Goal: Information Seeking & Learning: Learn about a topic

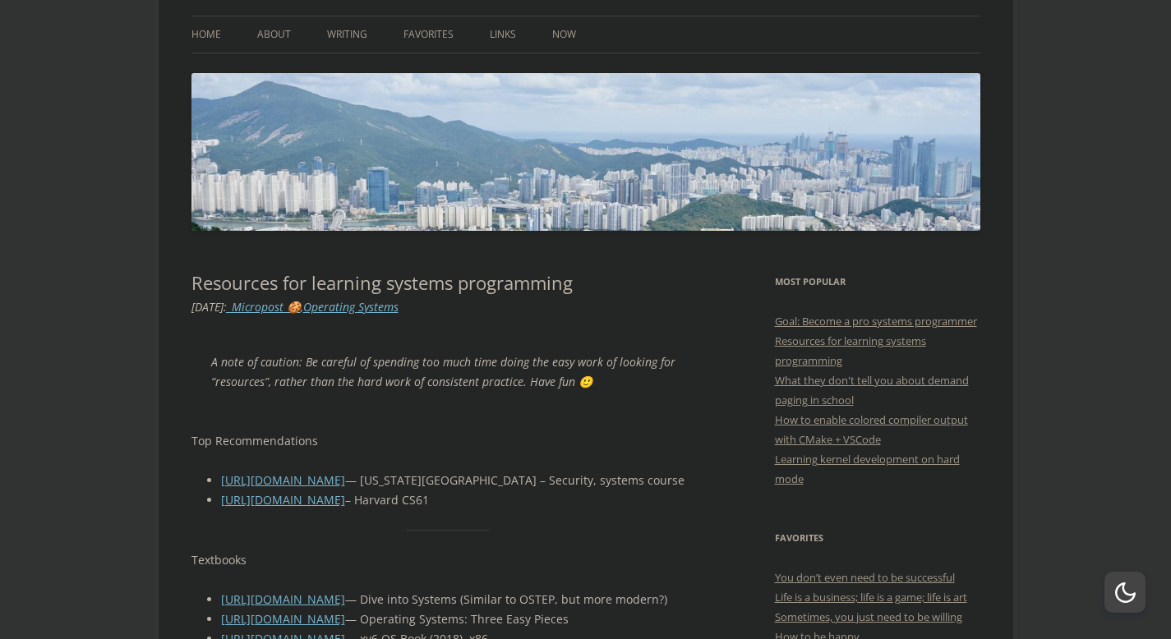
scroll to position [173, 0]
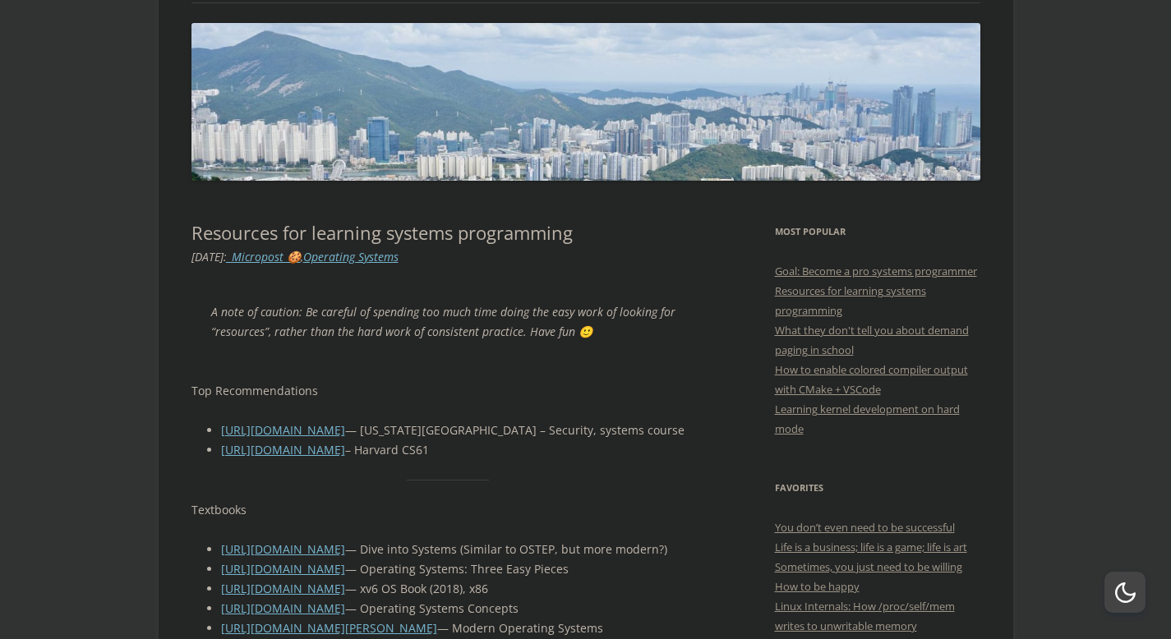
click at [533, 284] on blockquote "A note of caution: Be careful of spending too much time doing the easy work of …" at bounding box center [448, 322] width 514 height 79
click at [468, 309] on p "A note of caution: Be careful of spending too much time doing the easy work of …" at bounding box center [448, 321] width 474 height 39
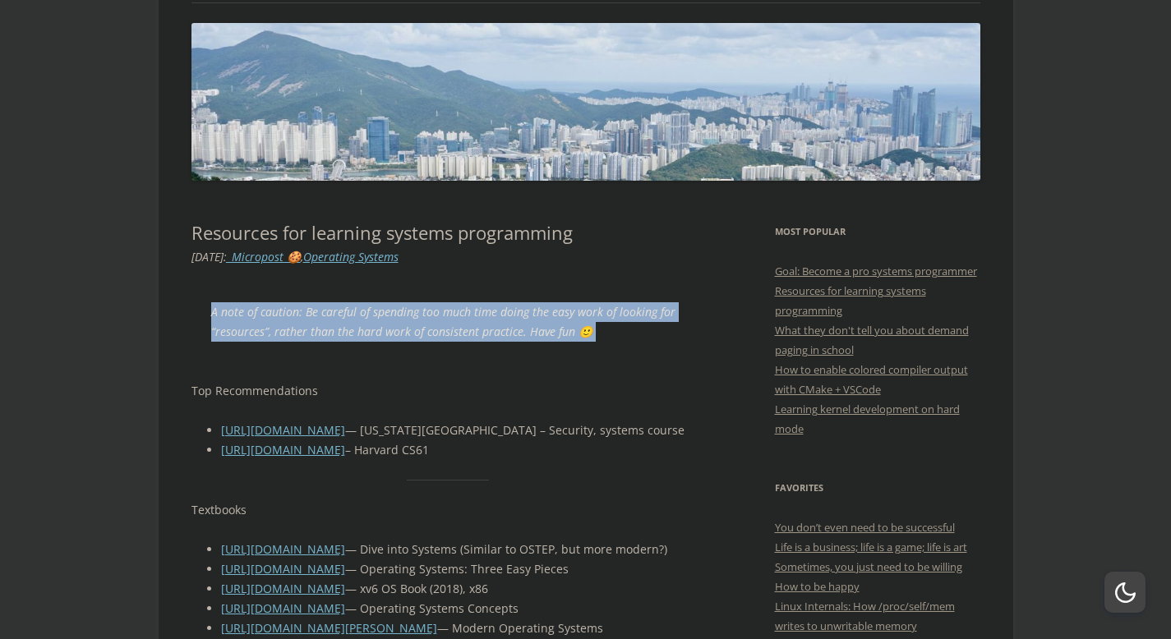
click at [468, 309] on p "A note of caution: Be careful of spending too much time doing the easy work of …" at bounding box center [448, 321] width 474 height 39
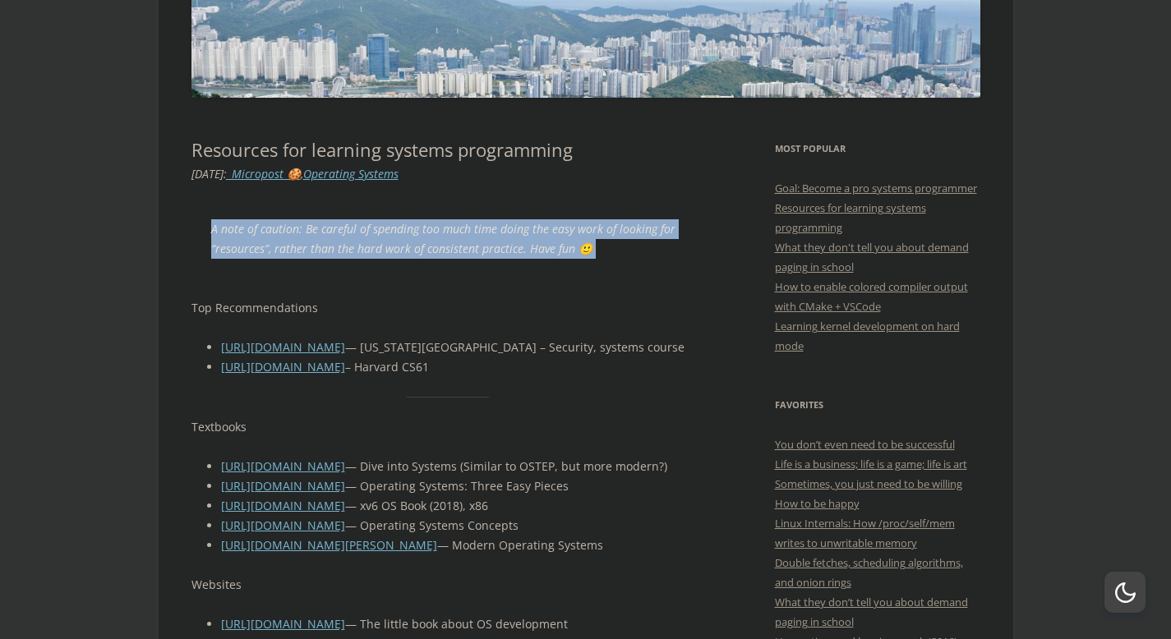
click at [468, 309] on p "Top Recommendations" at bounding box center [448, 308] width 514 height 20
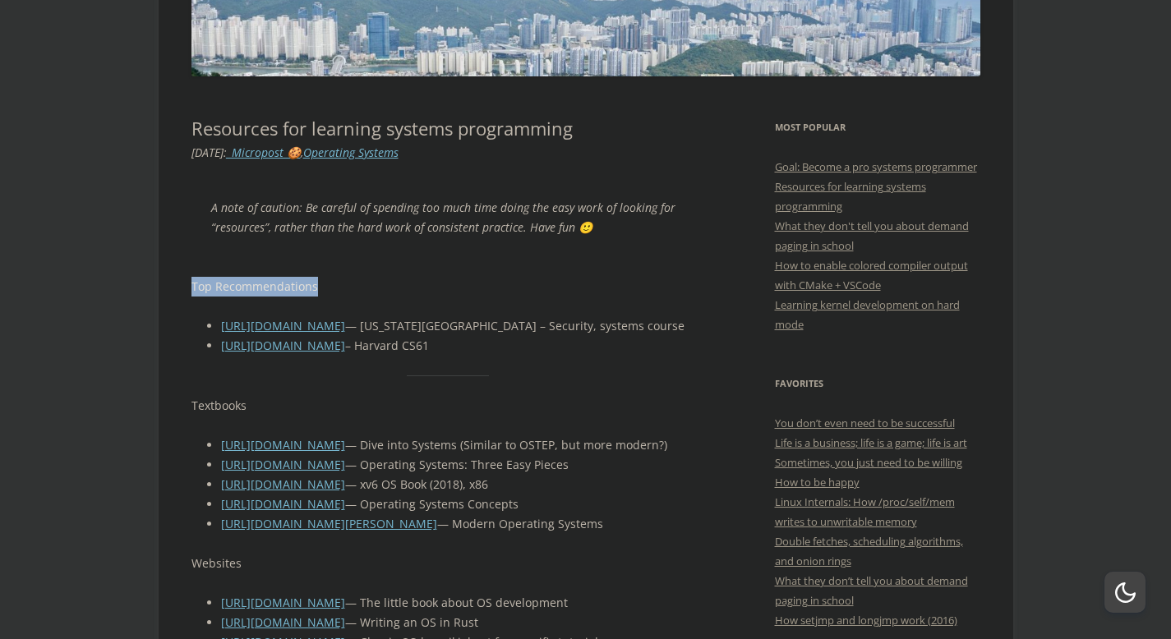
scroll to position [287, 0]
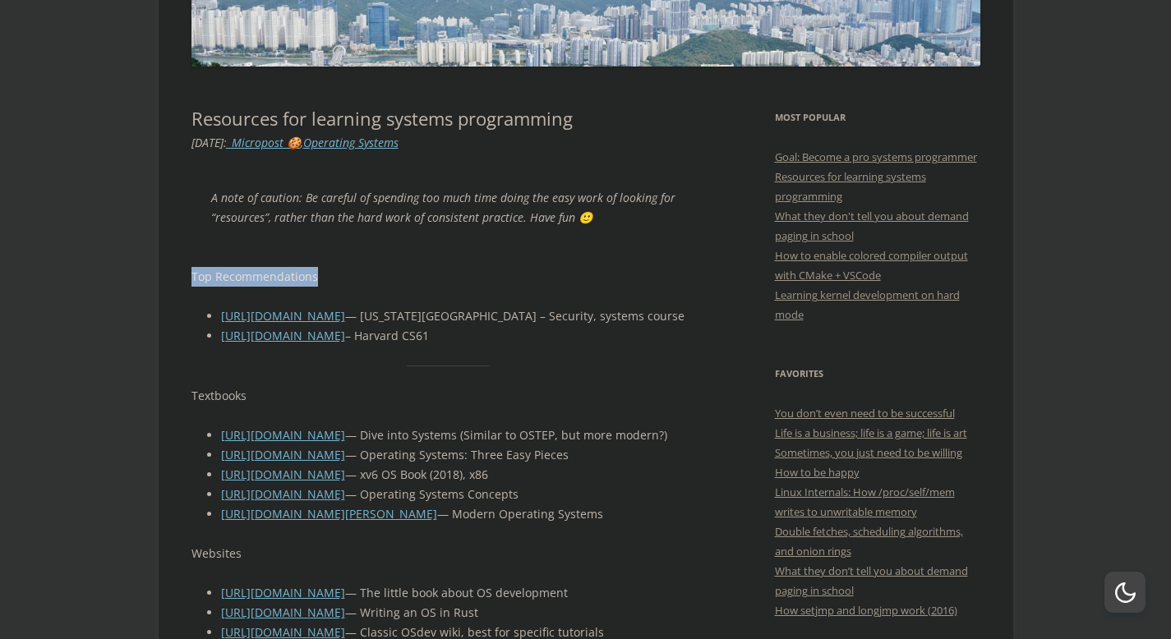
click at [468, 309] on li "[URL][DOMAIN_NAME] — [US_STATE][GEOGRAPHIC_DATA] – Security, systems course" at bounding box center [463, 316] width 484 height 20
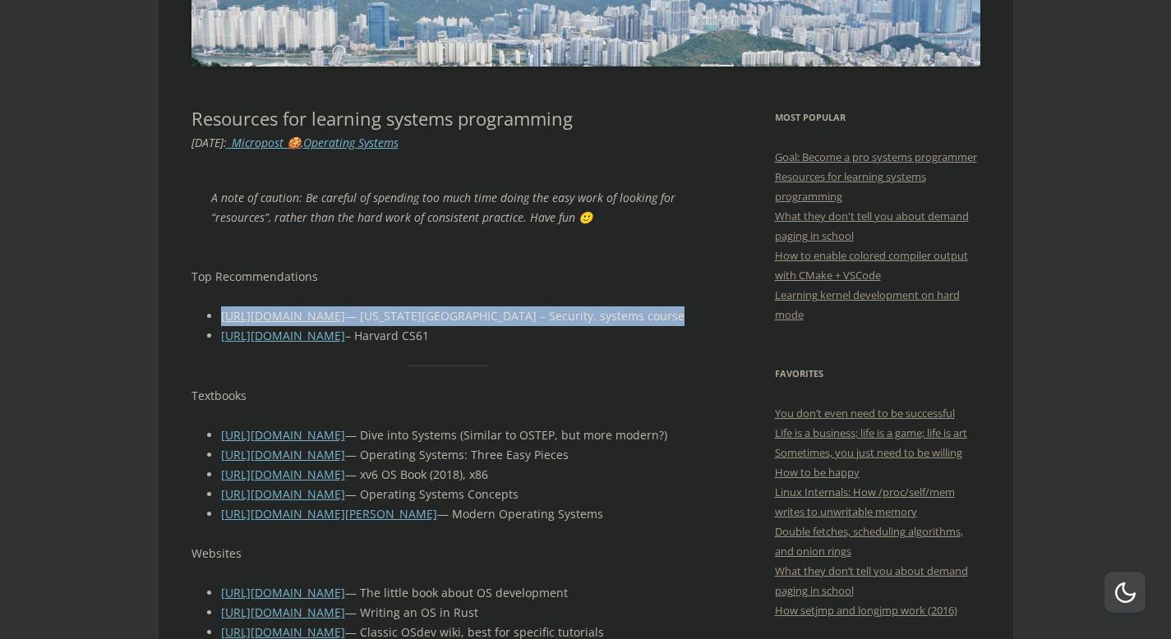
click at [409, 314] on li "[URL][DOMAIN_NAME] — [US_STATE][GEOGRAPHIC_DATA] – Security, systems course" at bounding box center [463, 316] width 484 height 20
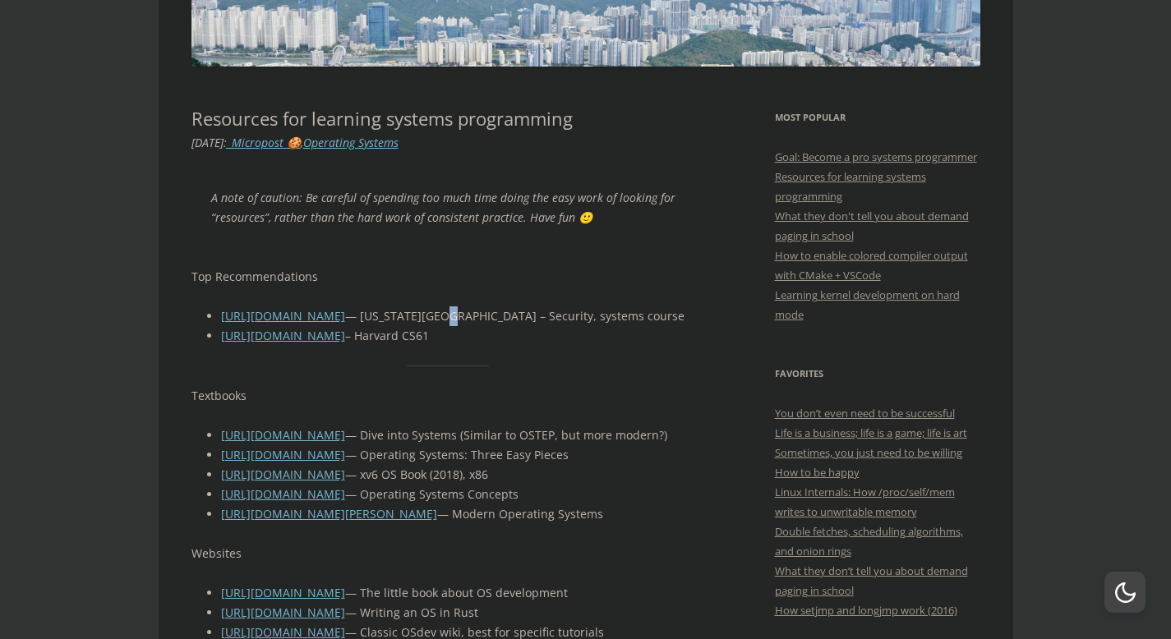
click at [409, 314] on li "[URL][DOMAIN_NAME] — [US_STATE][GEOGRAPHIC_DATA] – Security, systems course" at bounding box center [463, 316] width 484 height 20
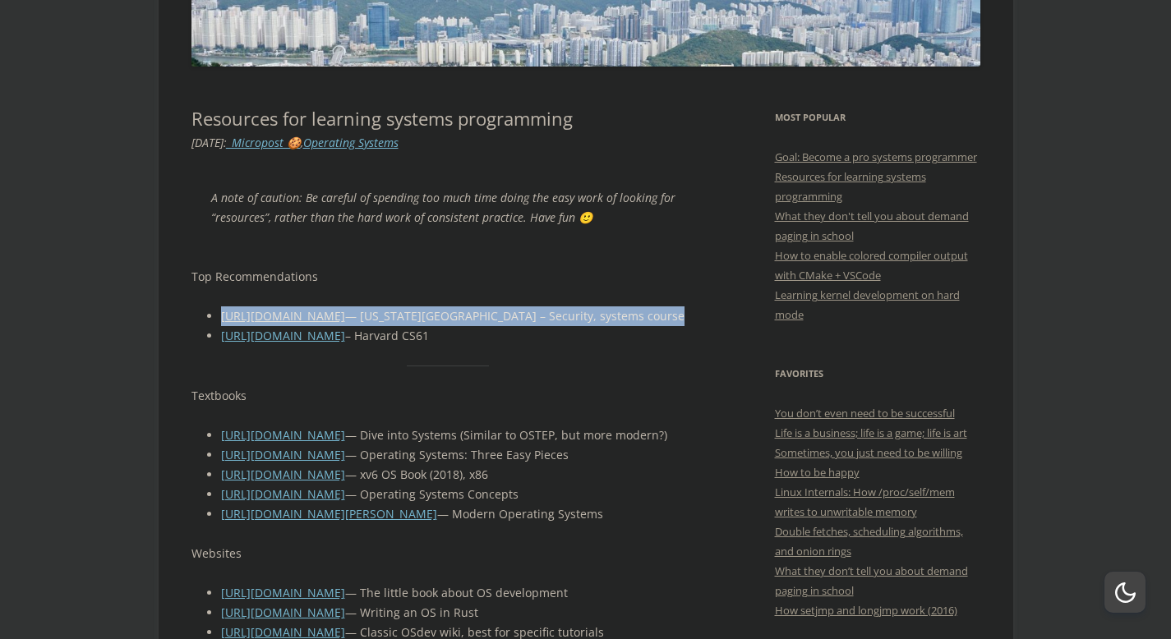
click at [409, 314] on li "[URL][DOMAIN_NAME] — [US_STATE][GEOGRAPHIC_DATA] – Security, systems course" at bounding box center [463, 316] width 484 height 20
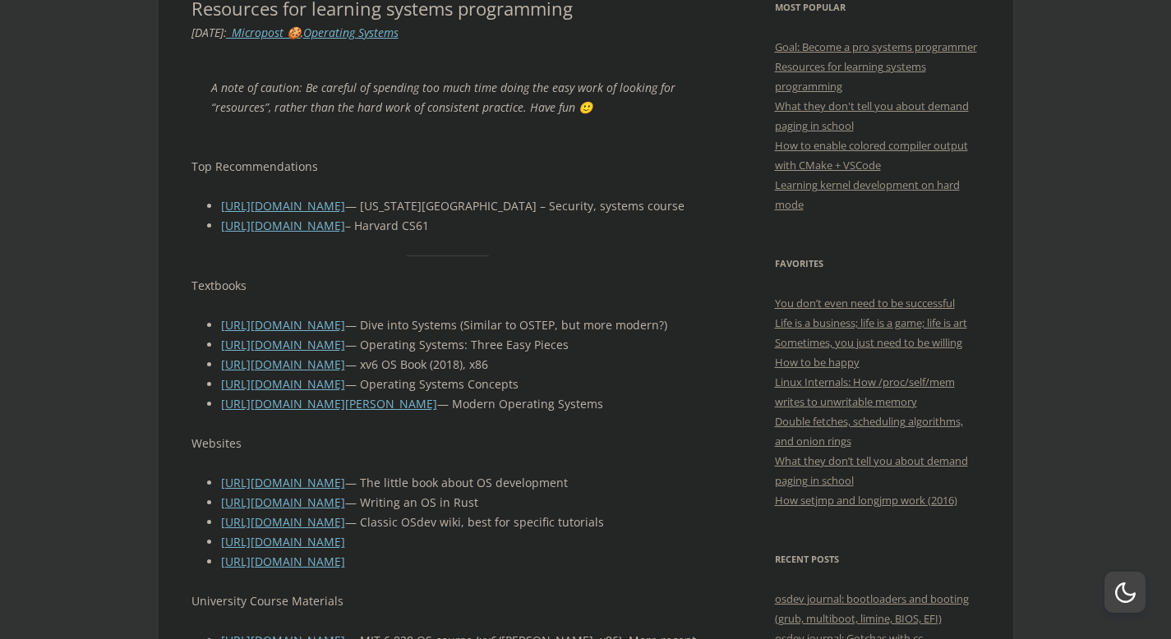
scroll to position [836, 0]
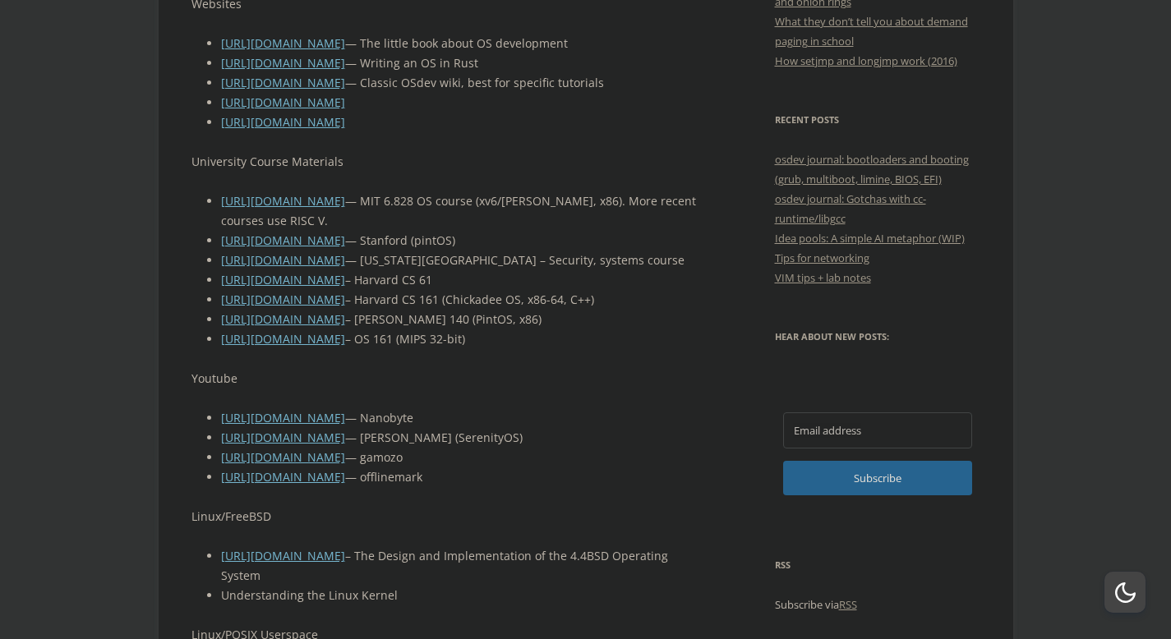
click at [462, 310] on li "[URL][DOMAIN_NAME] – Harvard CS 161 (Chickadee OS, x86-64, C++)" at bounding box center [463, 300] width 484 height 20
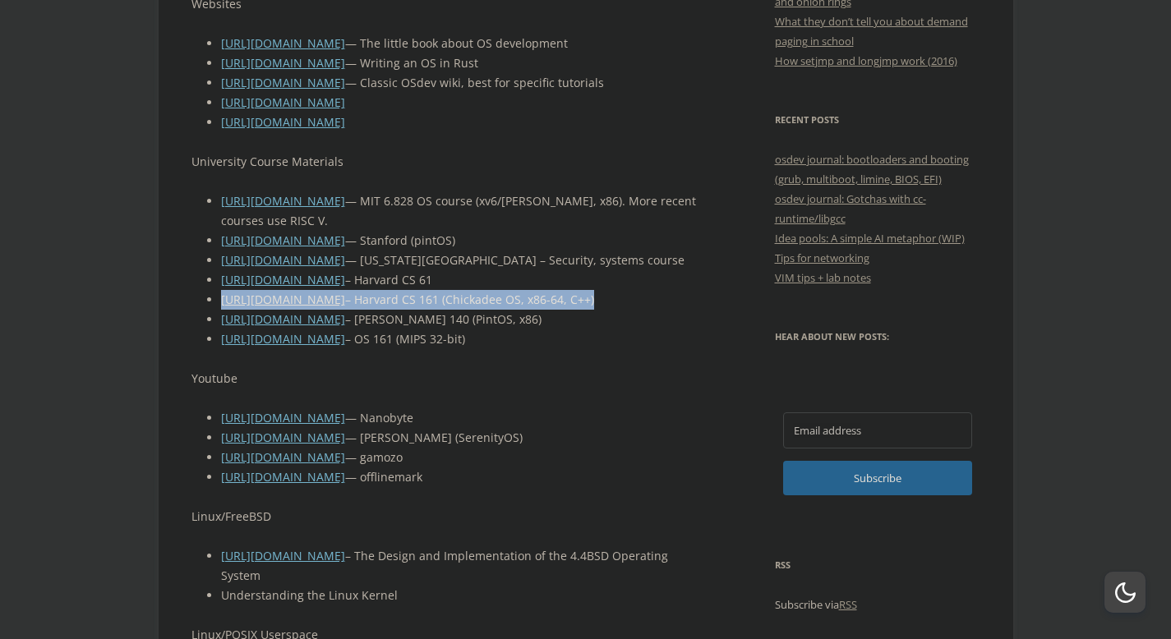
click at [462, 310] on li "[URL][DOMAIN_NAME] – Harvard CS 161 (Chickadee OS, x86-64, C++)" at bounding box center [463, 300] width 484 height 20
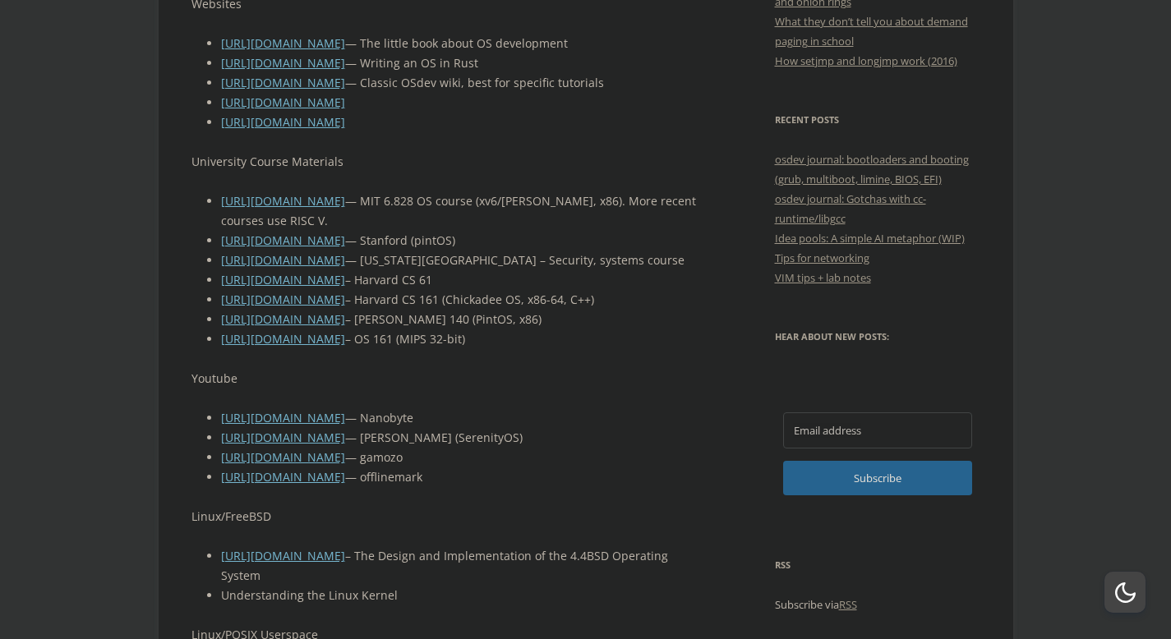
click at [462, 310] on li "[URL][DOMAIN_NAME] – Harvard CS 161 (Chickadee OS, x86-64, C++)" at bounding box center [463, 300] width 484 height 20
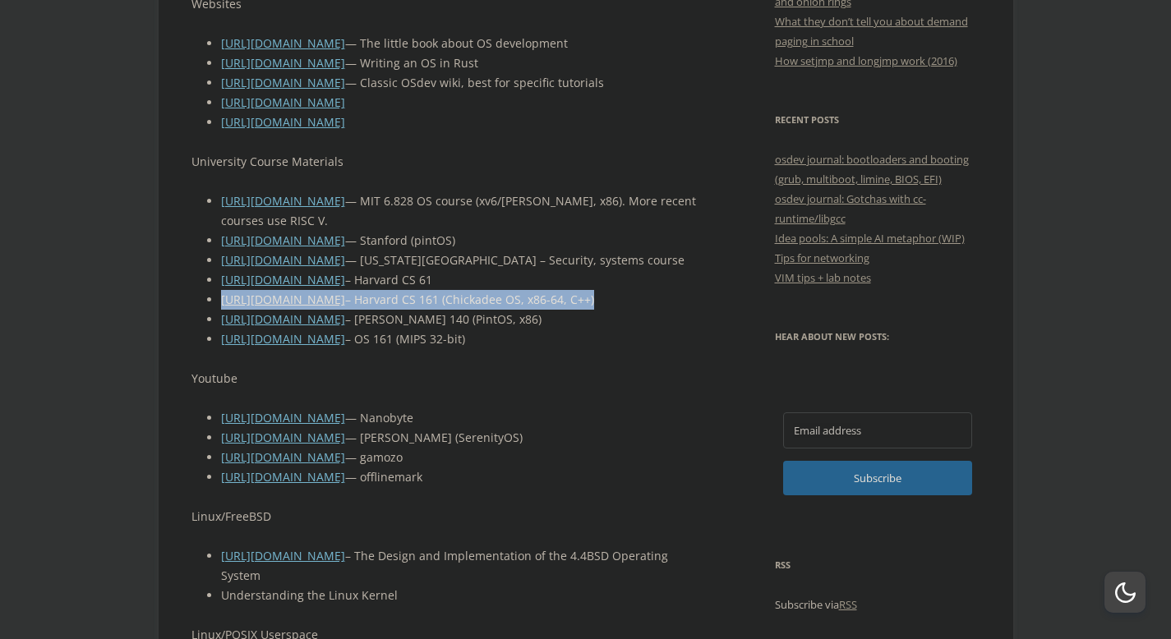
click at [462, 310] on li "[URL][DOMAIN_NAME] – Harvard CS 161 (Chickadee OS, x86-64, C++)" at bounding box center [463, 300] width 484 height 20
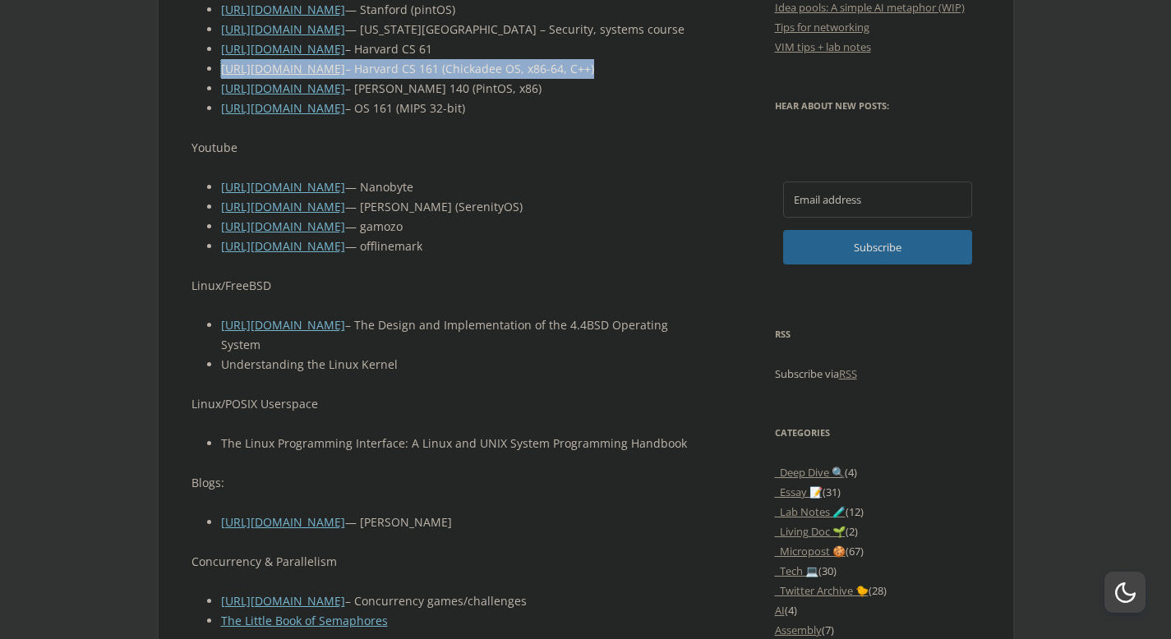
scroll to position [1092, 0]
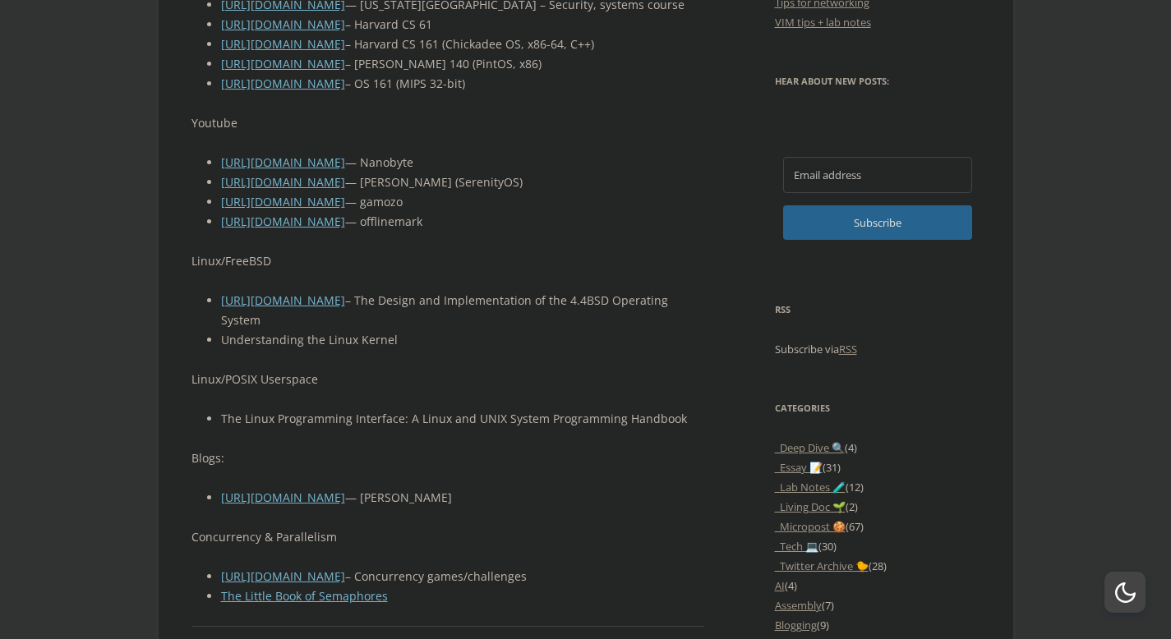
click at [486, 173] on li "[URL][DOMAIN_NAME] — Nanobyte" at bounding box center [463, 163] width 484 height 20
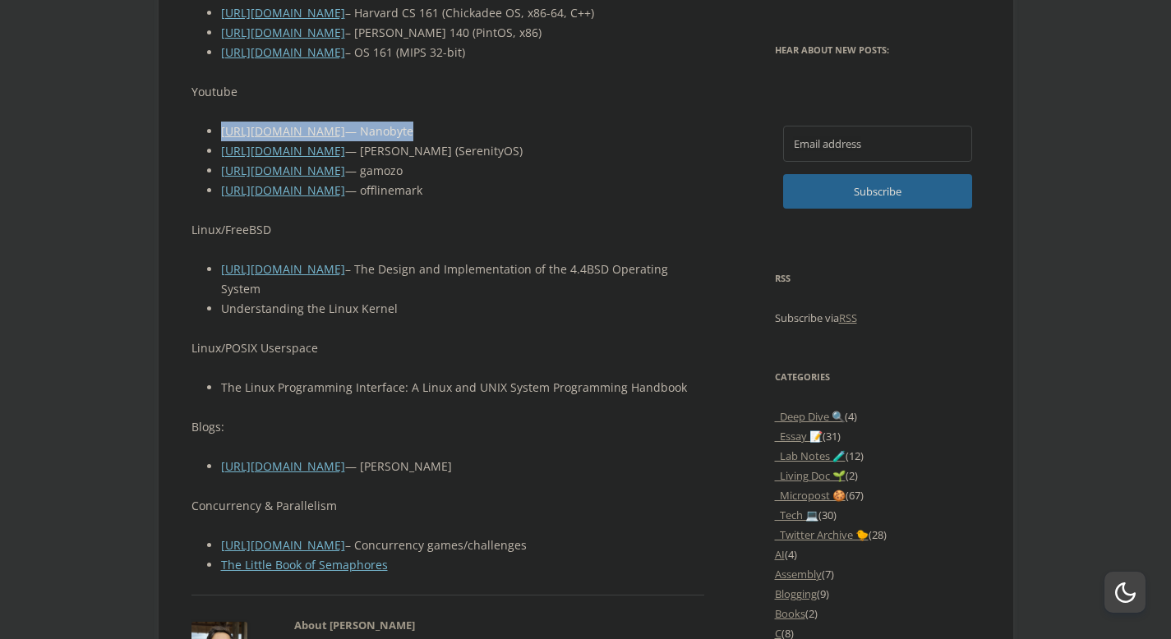
click at [486, 181] on li "[URL][DOMAIN_NAME] — gamozo" at bounding box center [463, 171] width 484 height 20
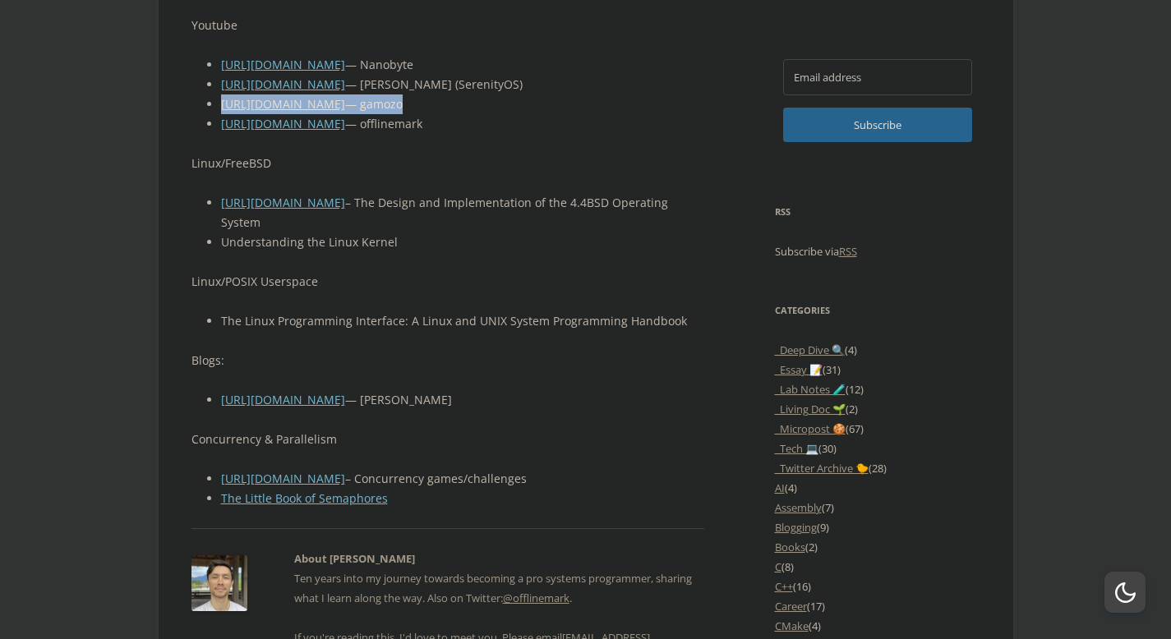
scroll to position [1213, 0]
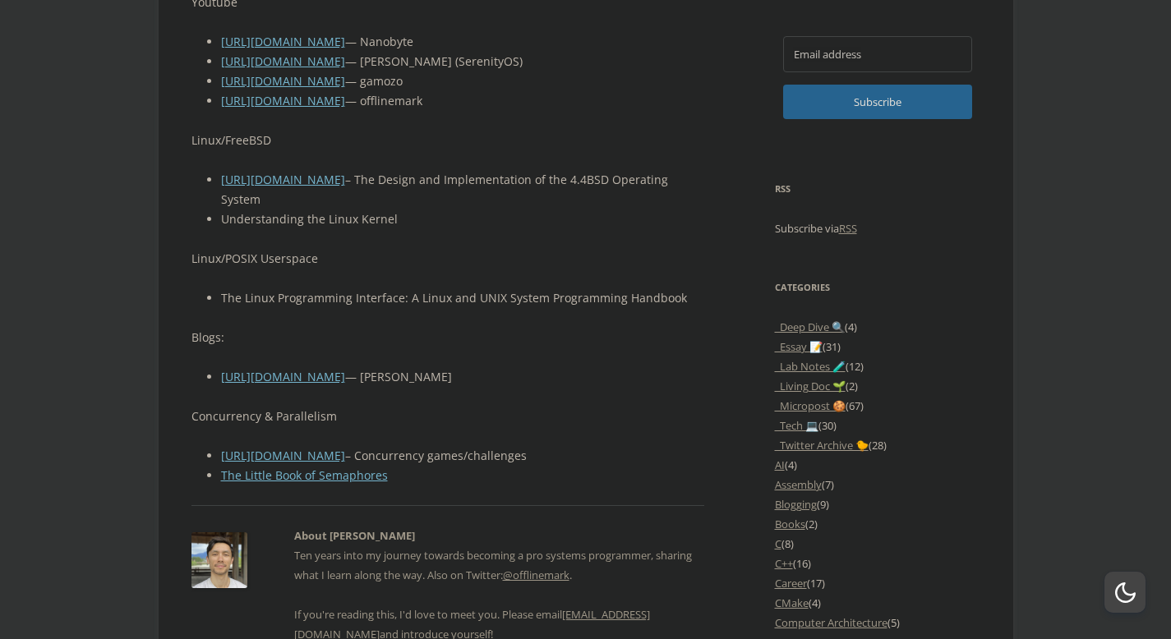
click at [295, 426] on p "Concurrency & Parallelism" at bounding box center [448, 417] width 514 height 20
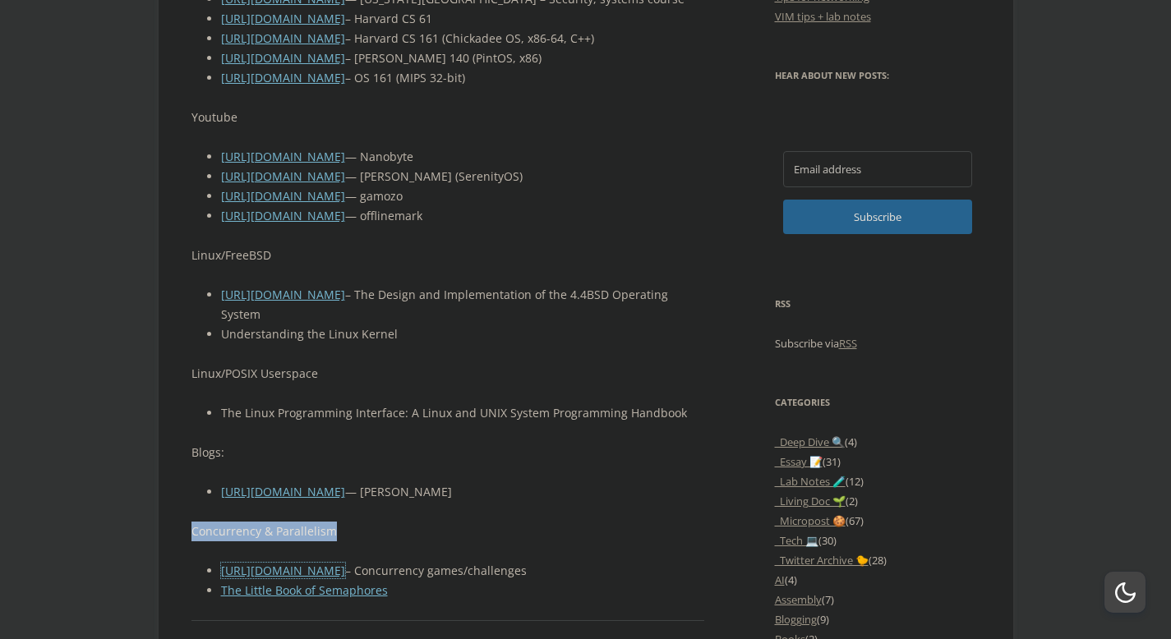
scroll to position [1095, 0]
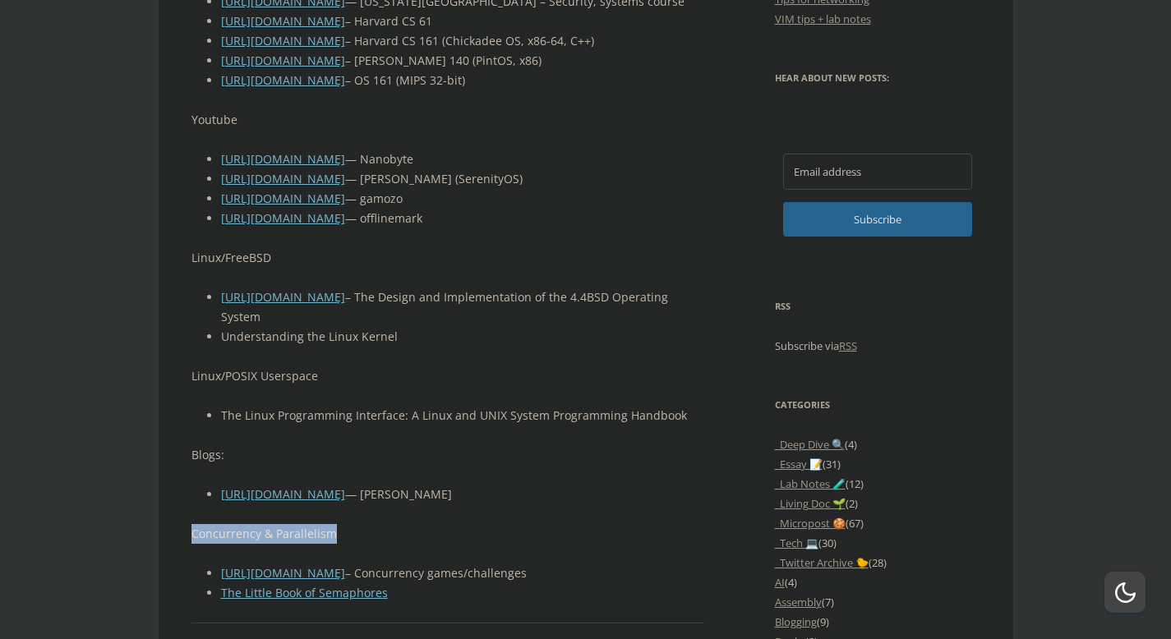
click at [443, 347] on li "Understanding the Linux Kernel" at bounding box center [463, 337] width 484 height 20
click at [408, 327] on li "[URL][DOMAIN_NAME] – The Design and Implementation of the 4.4BSD Operating Syst…" at bounding box center [463, 307] width 484 height 39
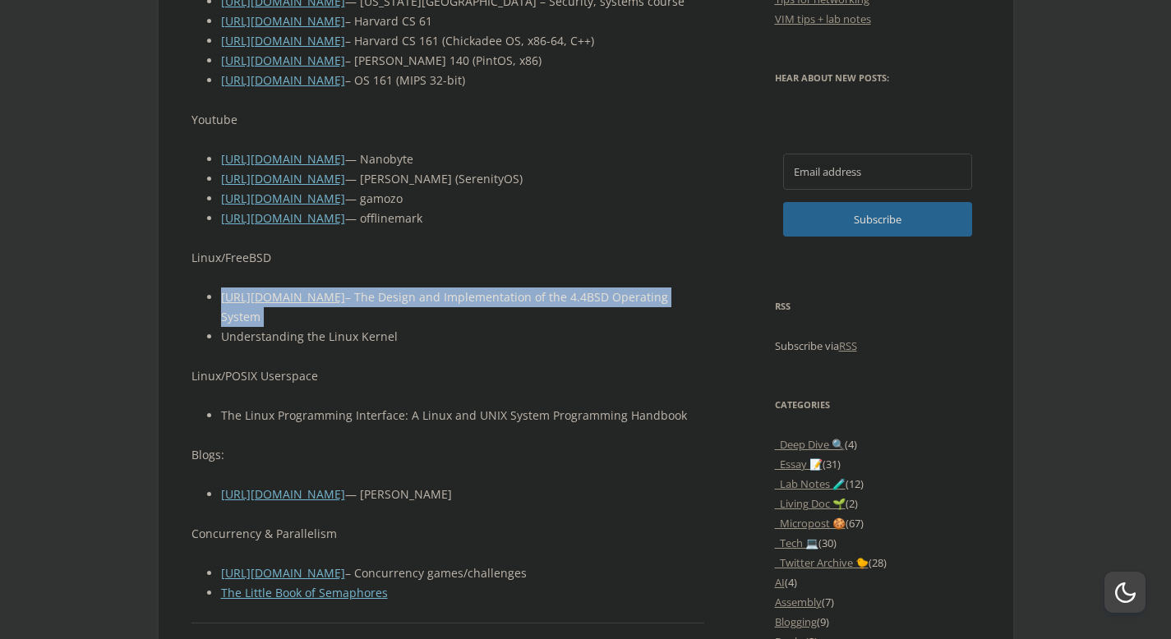
click at [408, 327] on li "[URL][DOMAIN_NAME] – The Design and Implementation of the 4.4BSD Operating Syst…" at bounding box center [463, 307] width 484 height 39
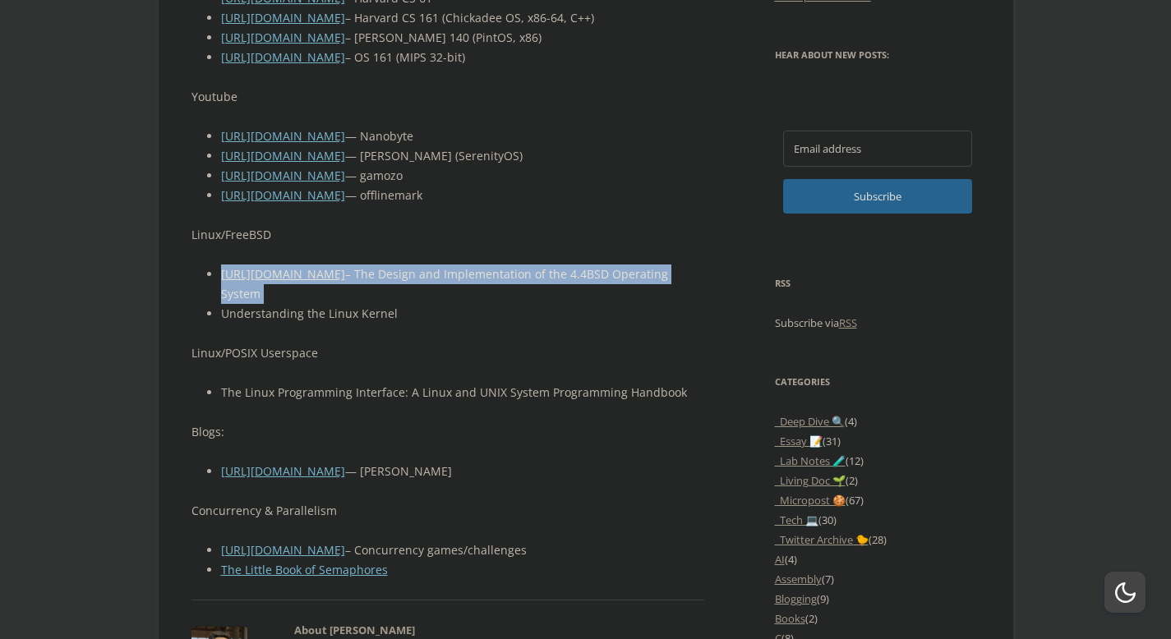
click at [408, 324] on li "Understanding the Linux Kernel" at bounding box center [463, 314] width 484 height 20
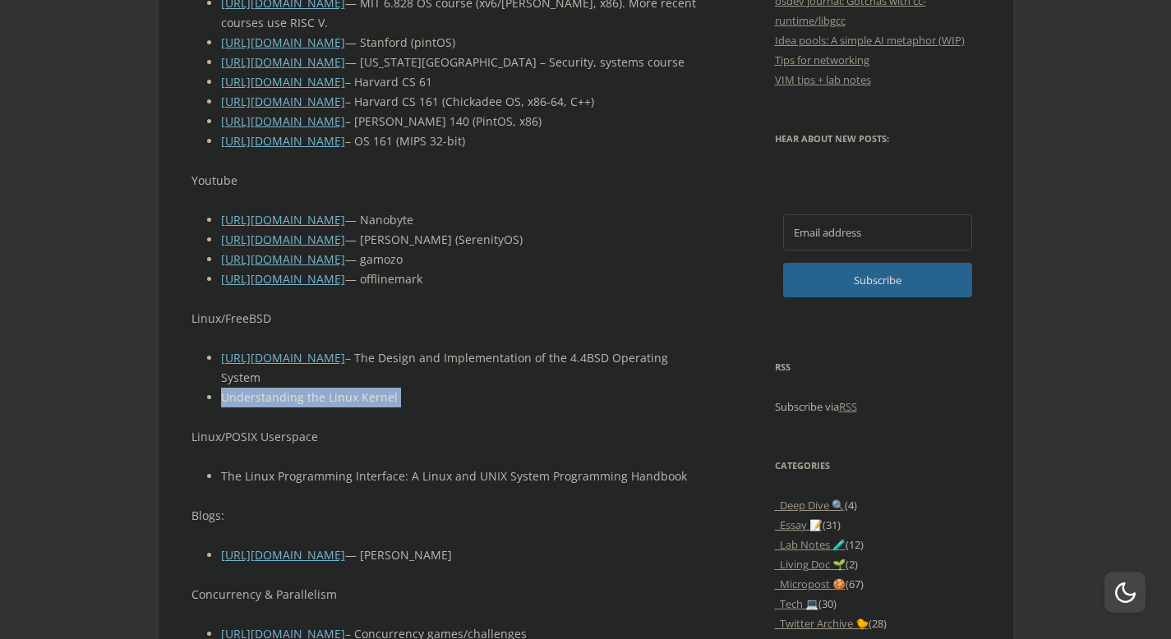
click at [408, 329] on p "Linux/FreeBSD" at bounding box center [448, 319] width 514 height 20
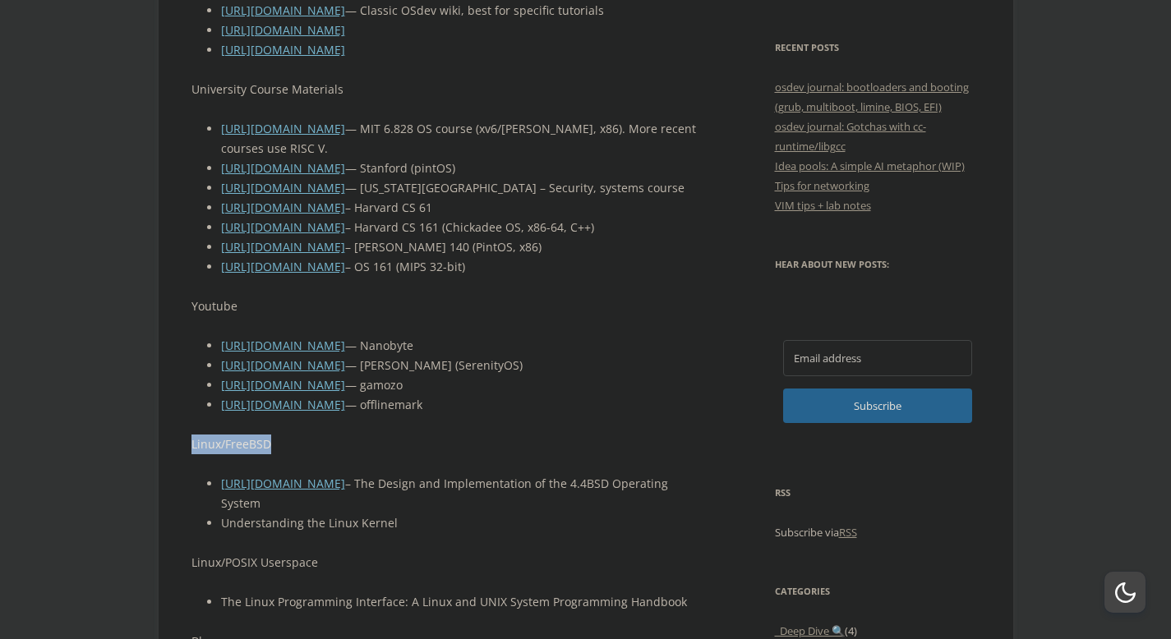
scroll to position [906, 0]
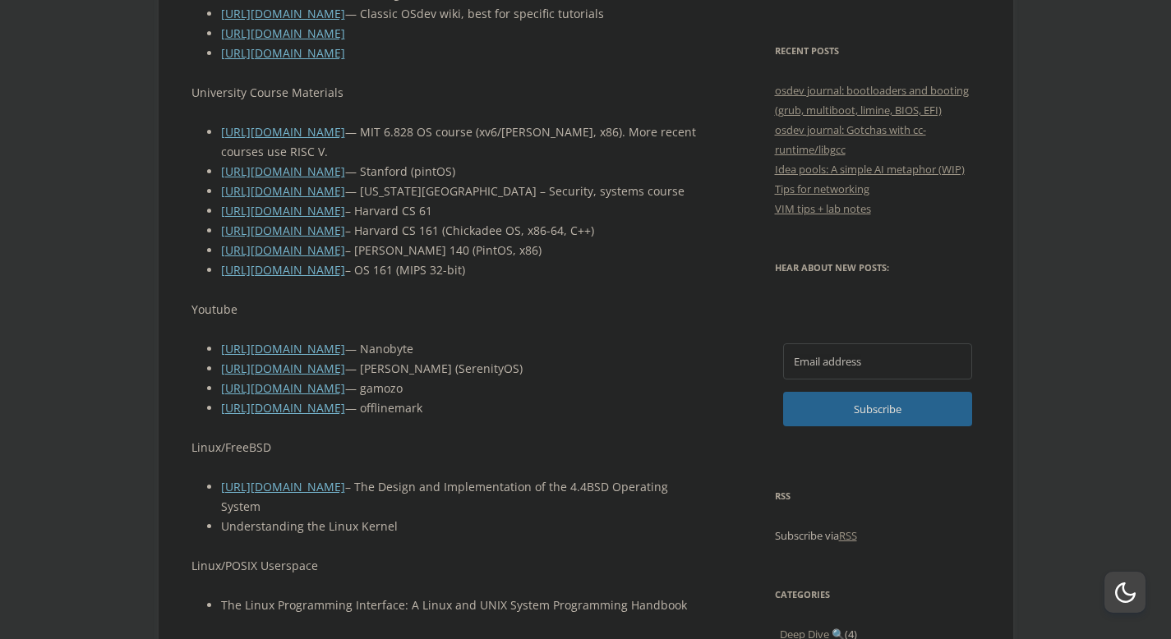
click at [481, 280] on li "[URL][DOMAIN_NAME] – OS 161 (MIPS 32-bit)" at bounding box center [463, 270] width 484 height 20
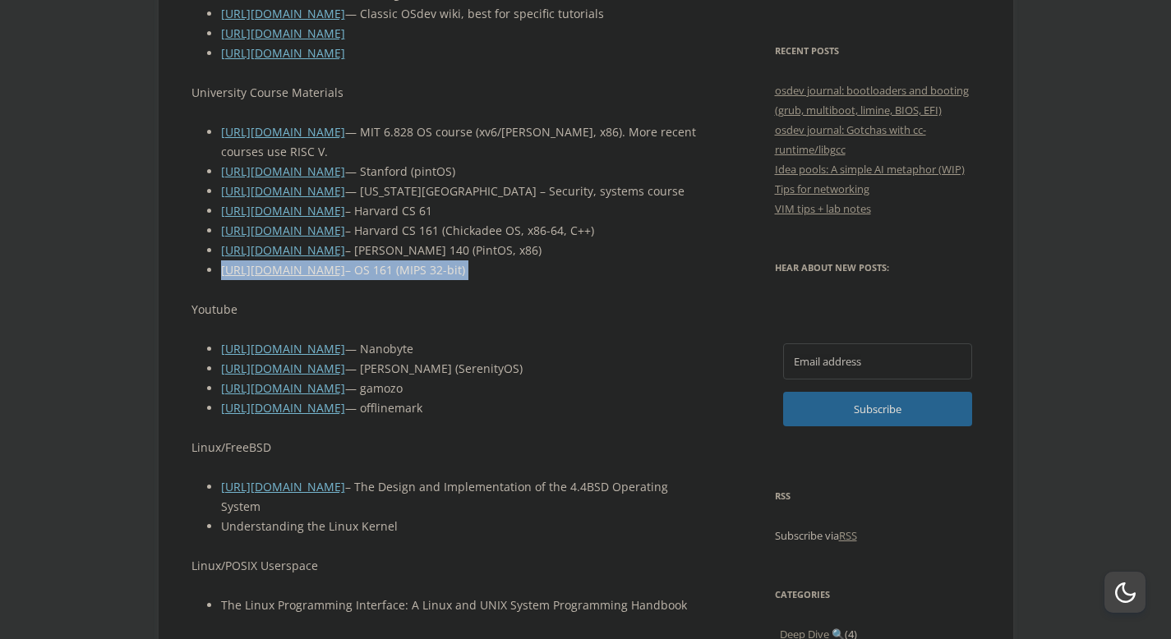
click at [481, 280] on li "[URL][DOMAIN_NAME] – OS 161 (MIPS 32-bit)" at bounding box center [463, 270] width 484 height 20
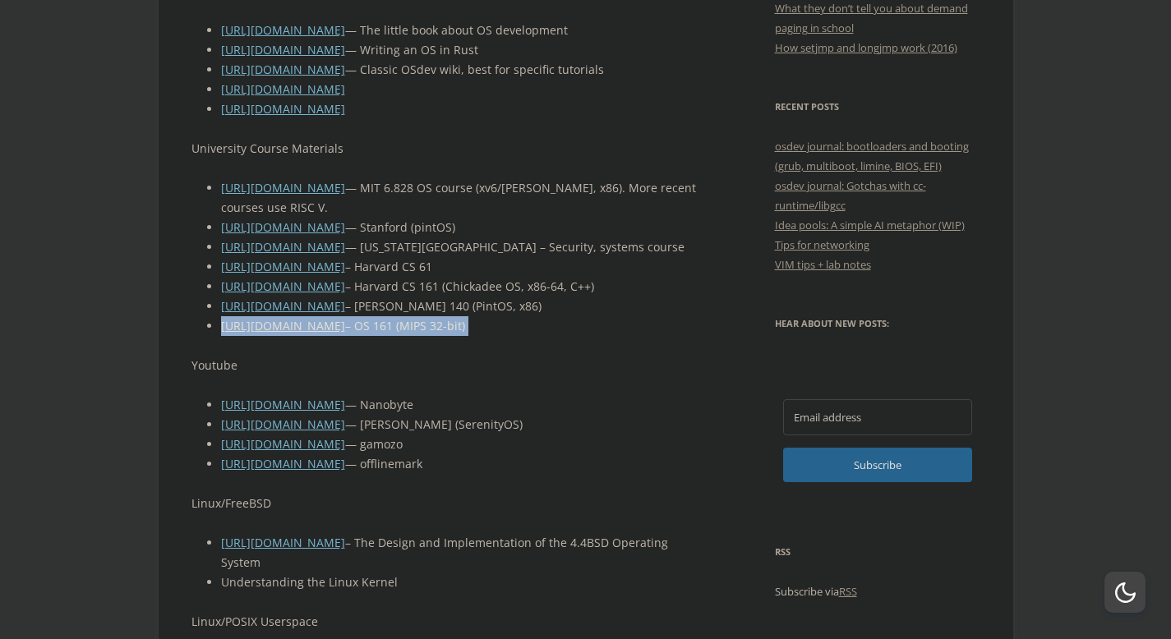
click at [481, 277] on li "[URL][DOMAIN_NAME] – [GEOGRAPHIC_DATA] 61" at bounding box center [463, 267] width 484 height 20
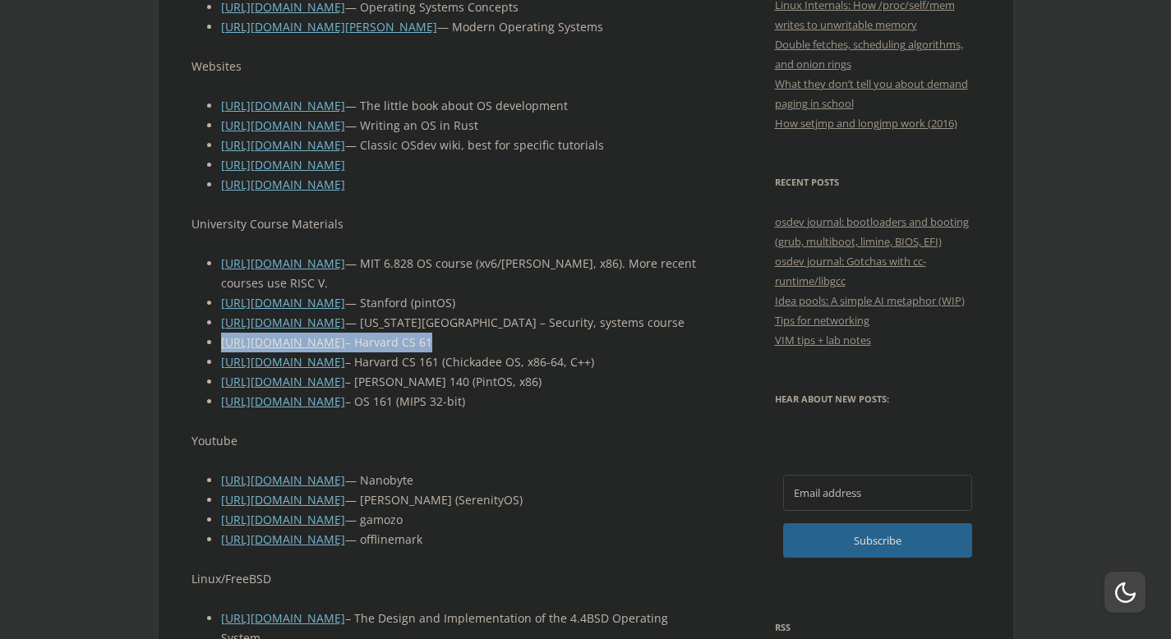
click at [481, 286] on li "[URL][DOMAIN_NAME] — MIT 6.828 OS course (xv6/[PERSON_NAME], x86). More recent …" at bounding box center [463, 273] width 484 height 39
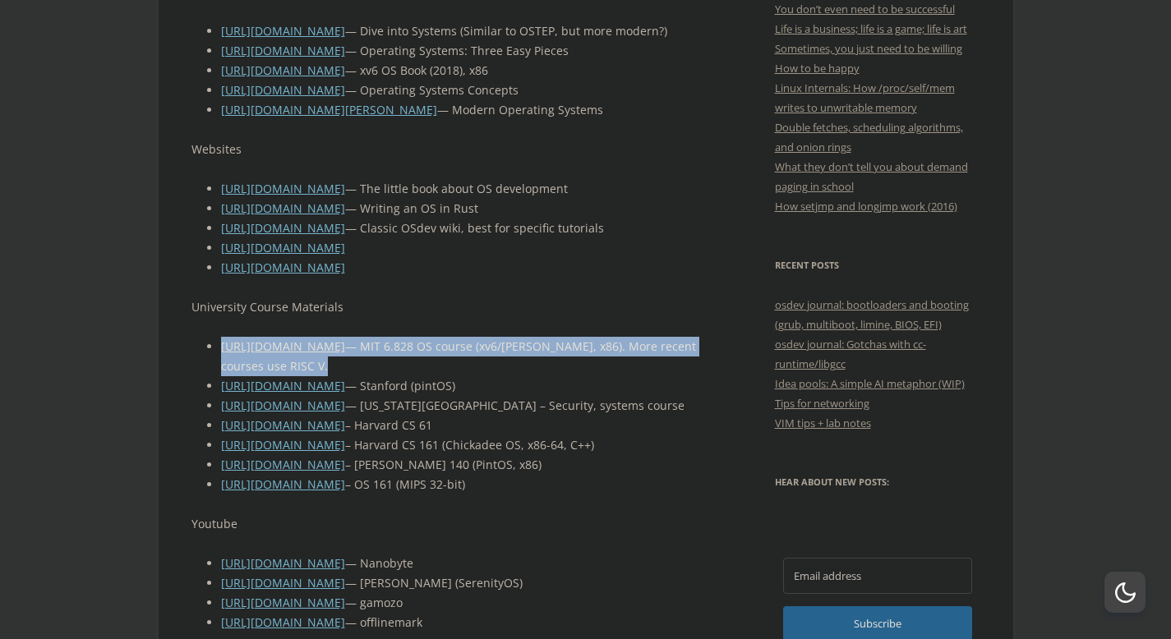
click at [481, 278] on li "[URL][DOMAIN_NAME]" at bounding box center [463, 268] width 484 height 20
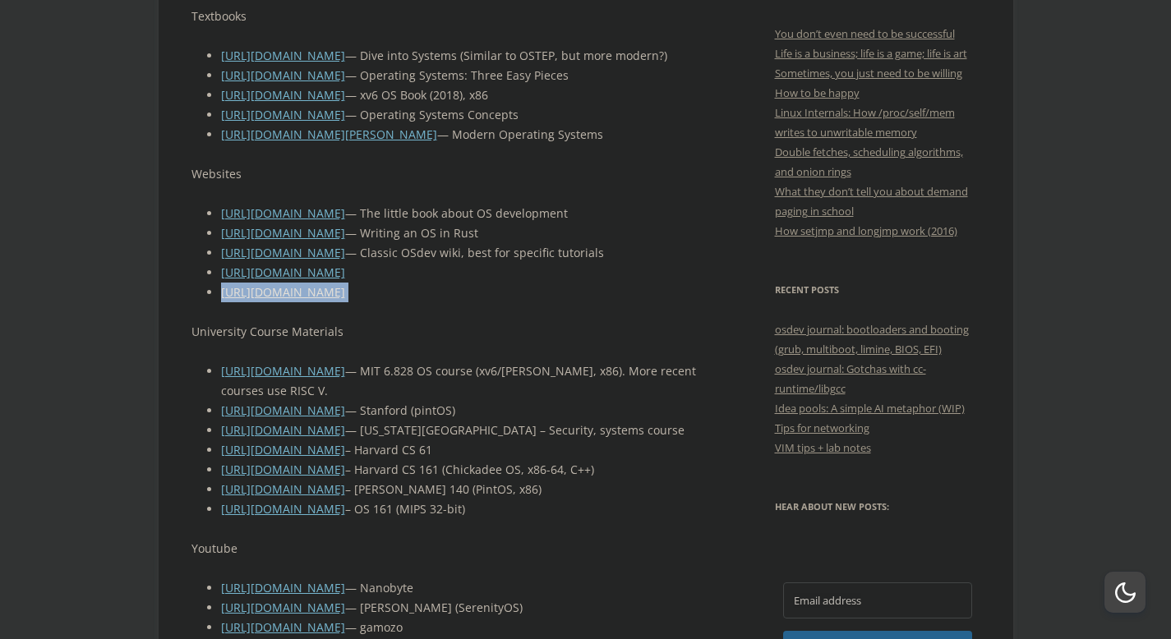
click at [481, 283] on li "[URL][DOMAIN_NAME]" at bounding box center [463, 273] width 484 height 20
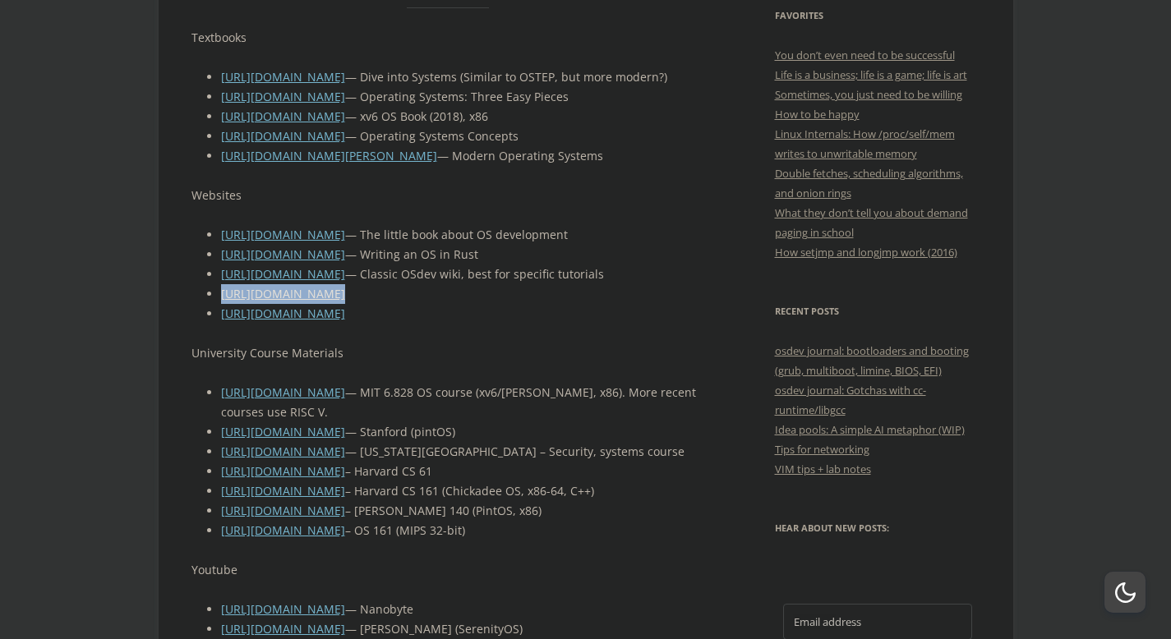
click at [481, 284] on li "[URL][DOMAIN_NAME] — Classic OSdev wiki, best for specific tutorials" at bounding box center [463, 275] width 484 height 20
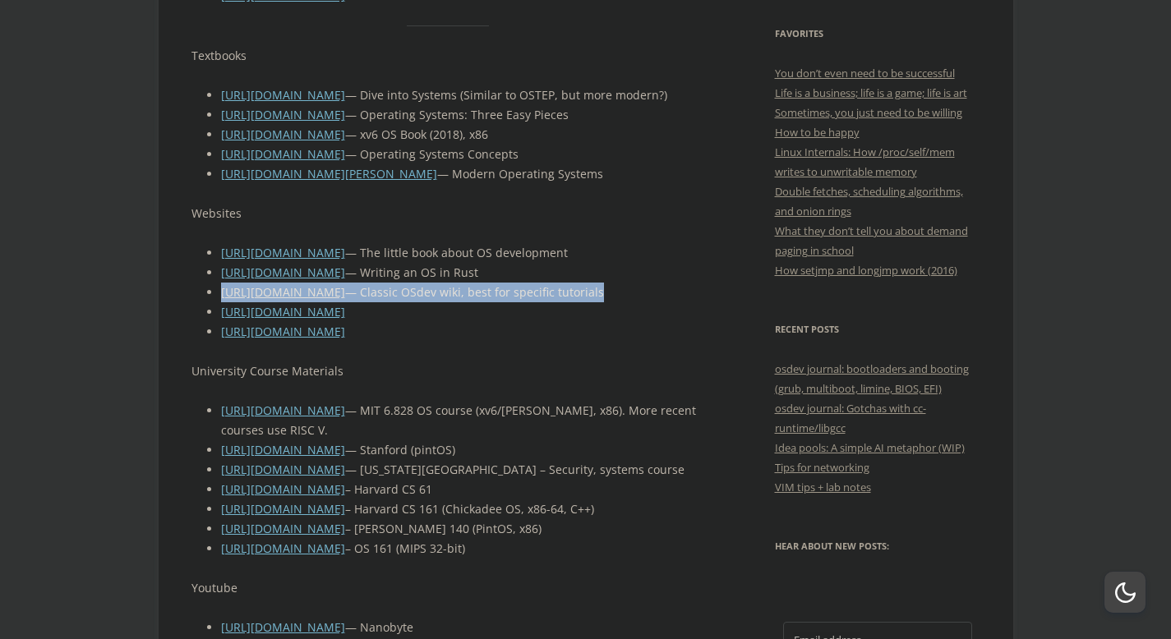
click at [481, 280] on strong at bounding box center [479, 273] width 3 height 16
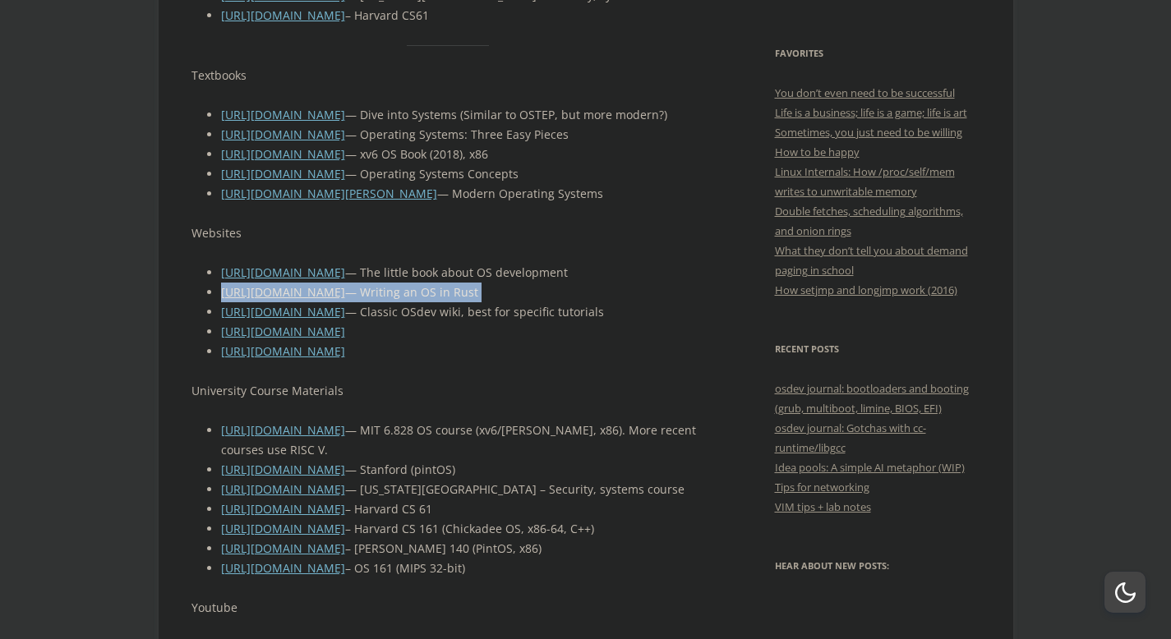
click at [481, 283] on li "[URL][DOMAIN_NAME] — The little book about OS development" at bounding box center [463, 273] width 484 height 20
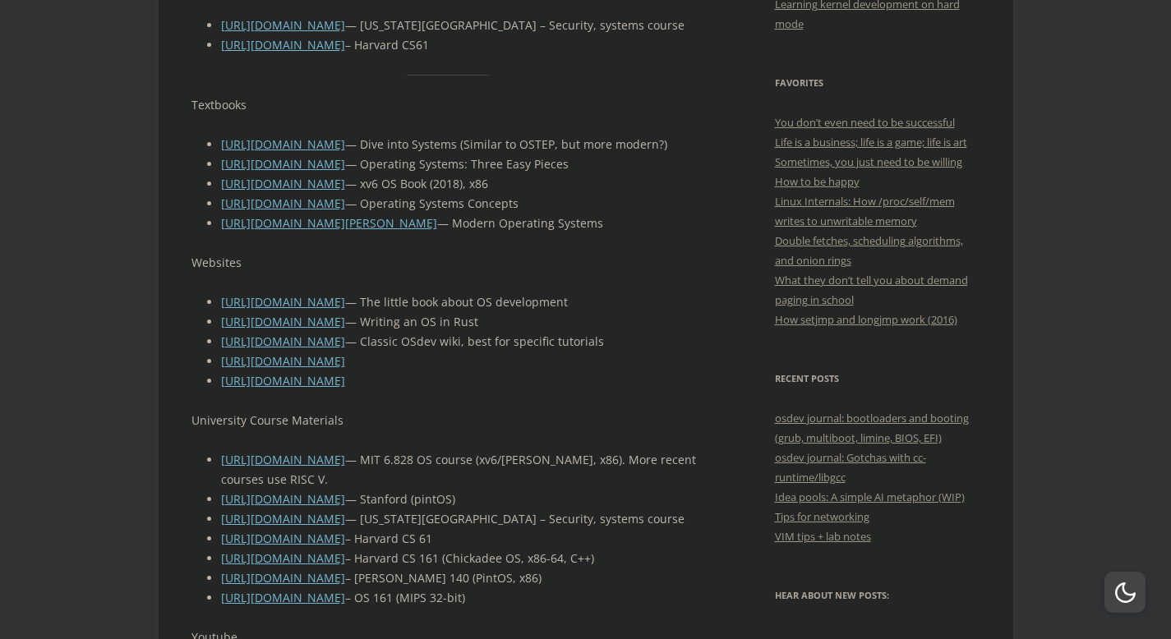
click at [481, 273] on p "Websites" at bounding box center [448, 263] width 514 height 20
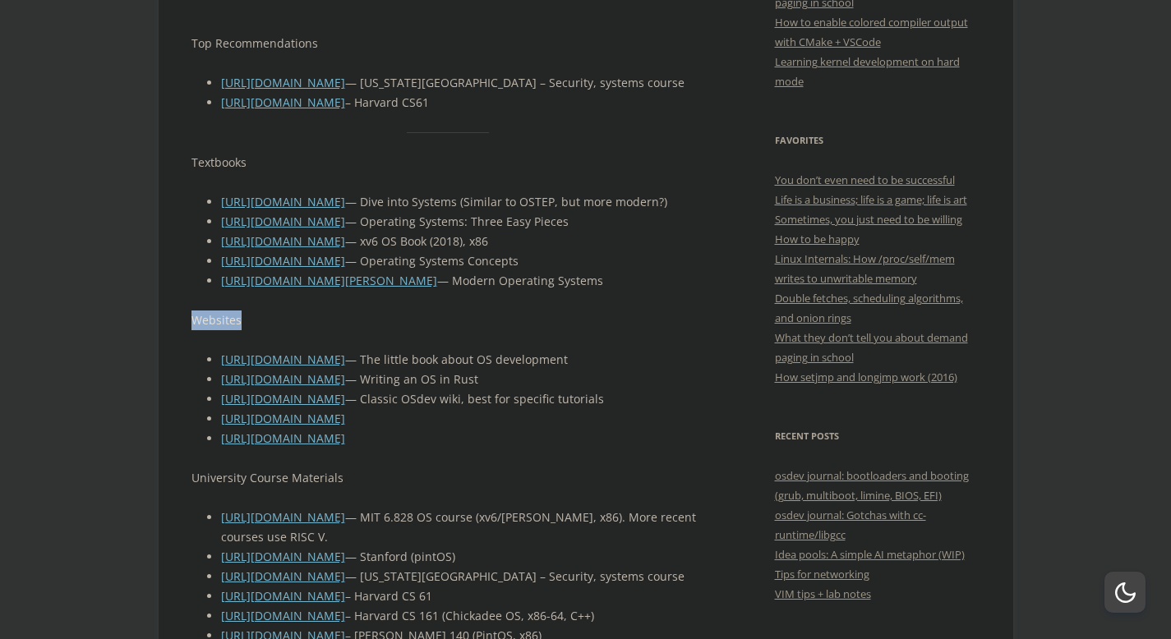
scroll to position [535, 0]
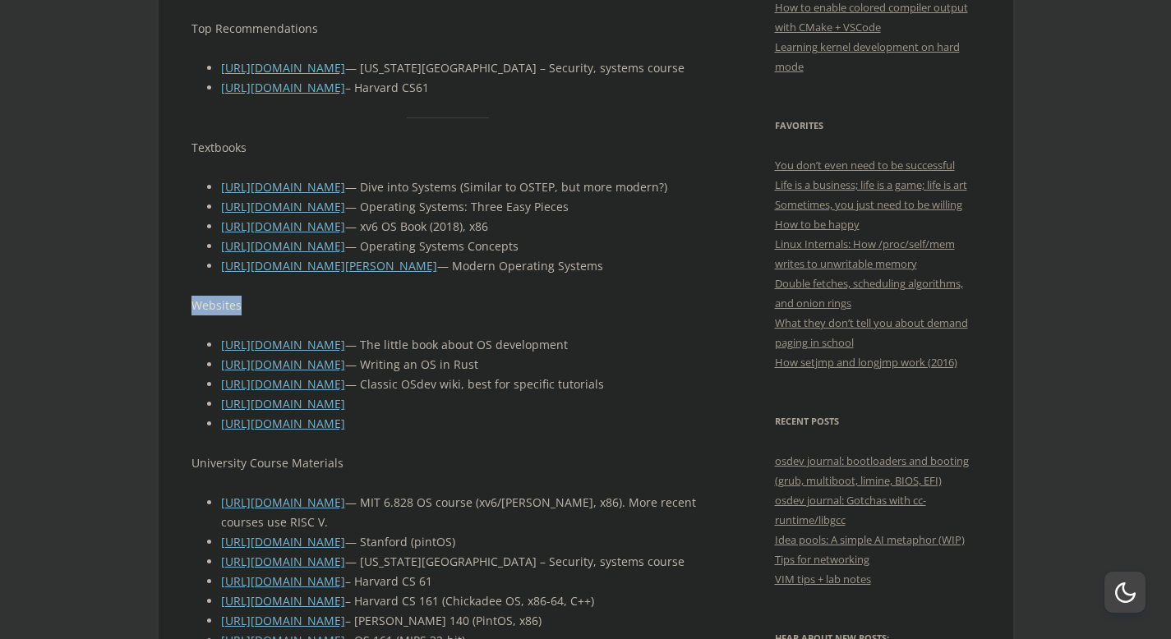
click at [481, 276] on li "[URL][DOMAIN_NAME][PERSON_NAME] — Modern Operating Systems" at bounding box center [463, 266] width 484 height 20
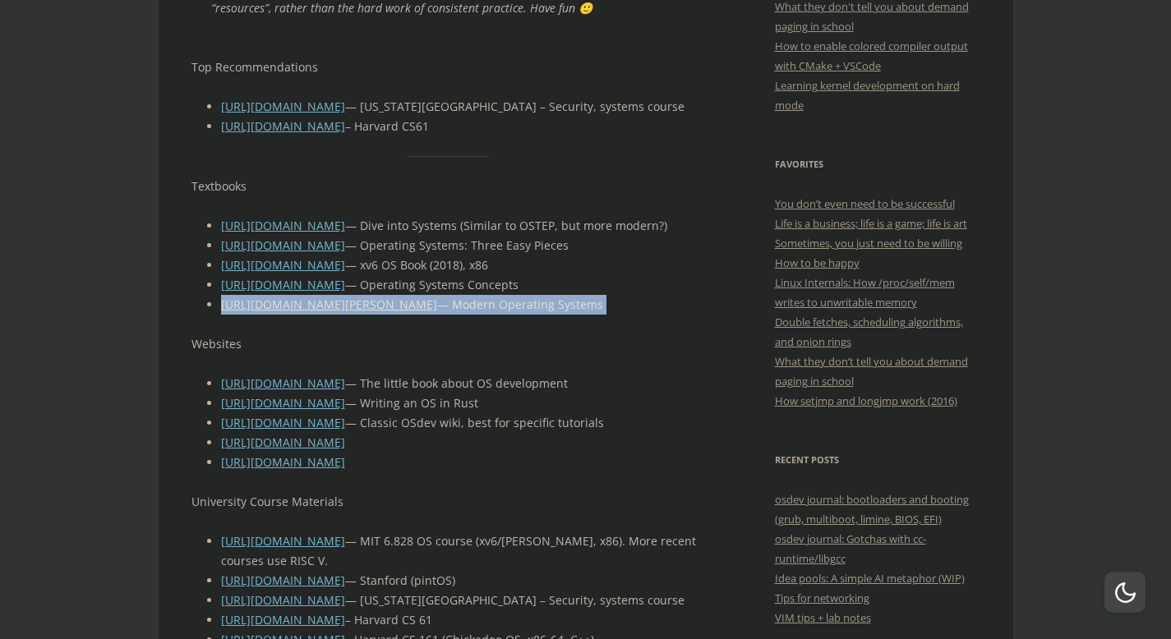
click at [481, 284] on li "[URL][DOMAIN_NAME] — Operating Systems Concepts" at bounding box center [463, 285] width 484 height 20
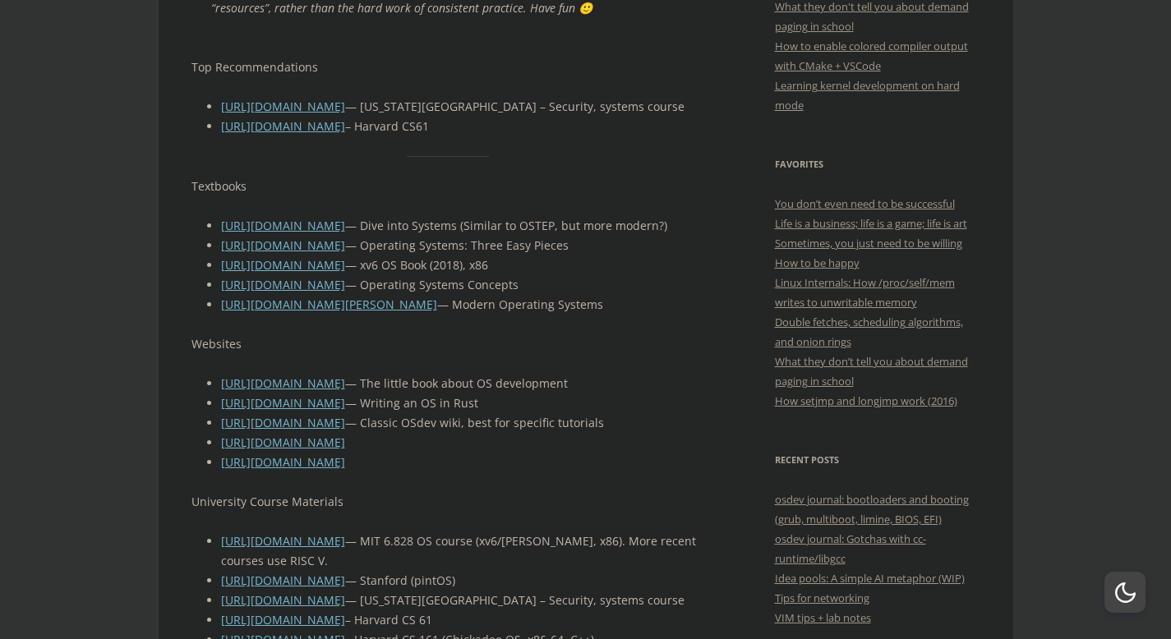
click at [481, 284] on li "[URL][DOMAIN_NAME] — Operating Systems Concepts" at bounding box center [463, 285] width 484 height 20
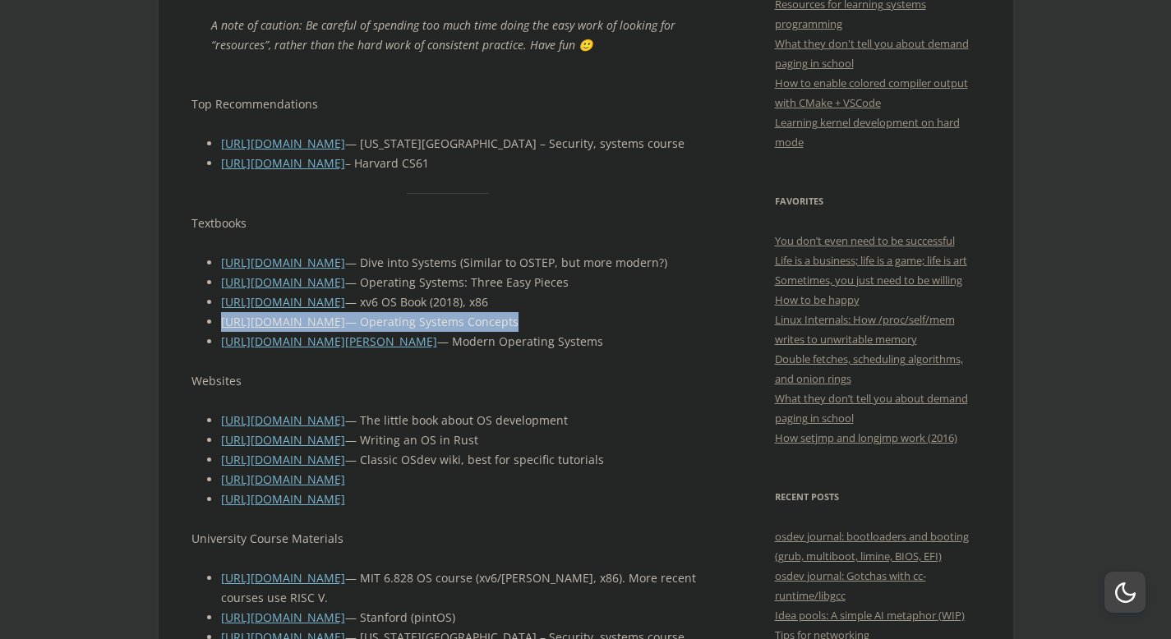
click at [481, 283] on li "[URL][DOMAIN_NAME] — Operating Systems: Three Easy Pieces" at bounding box center [463, 283] width 484 height 20
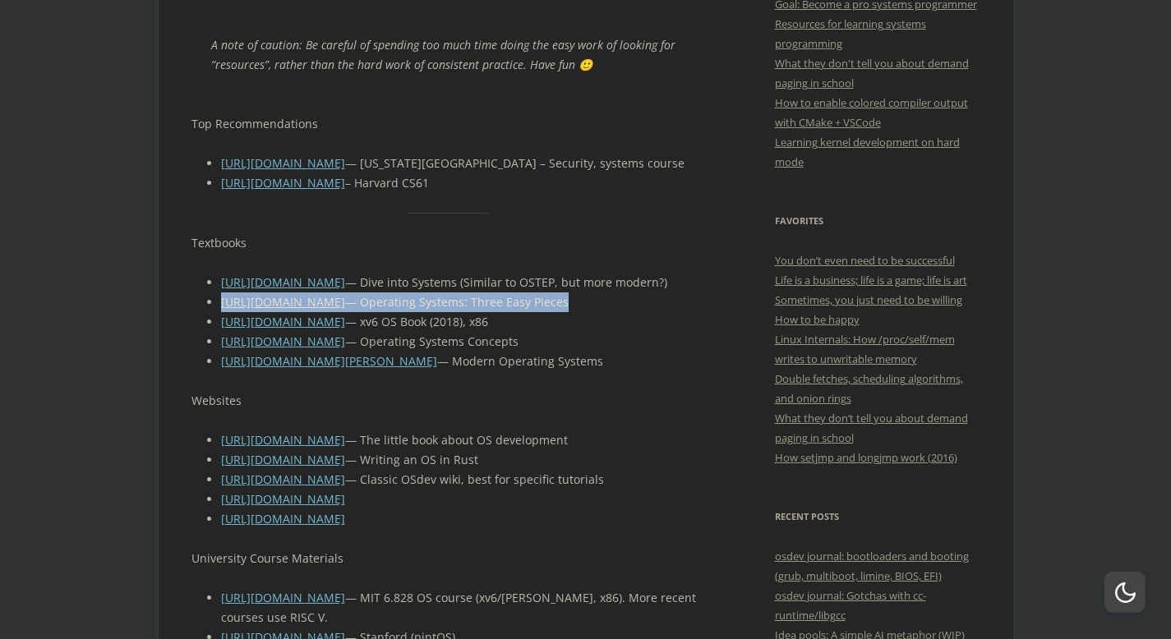
click at [481, 283] on li "[URL][DOMAIN_NAME] — Dive into Systems (Similar to OSTEP, but more modern?)" at bounding box center [463, 283] width 484 height 20
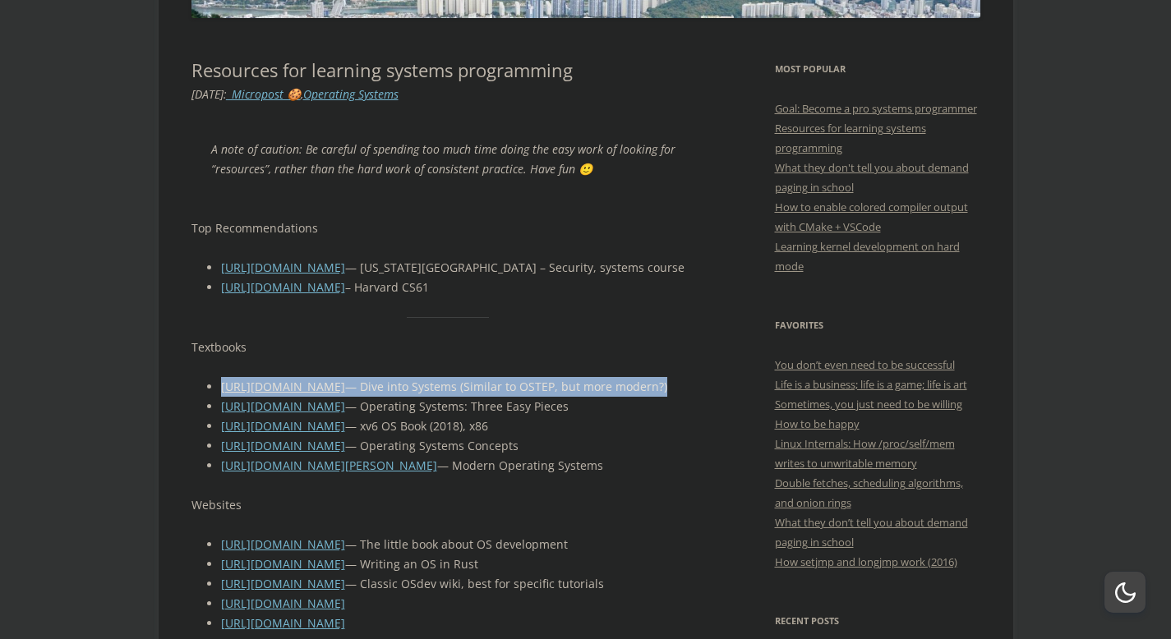
scroll to position [321, 0]
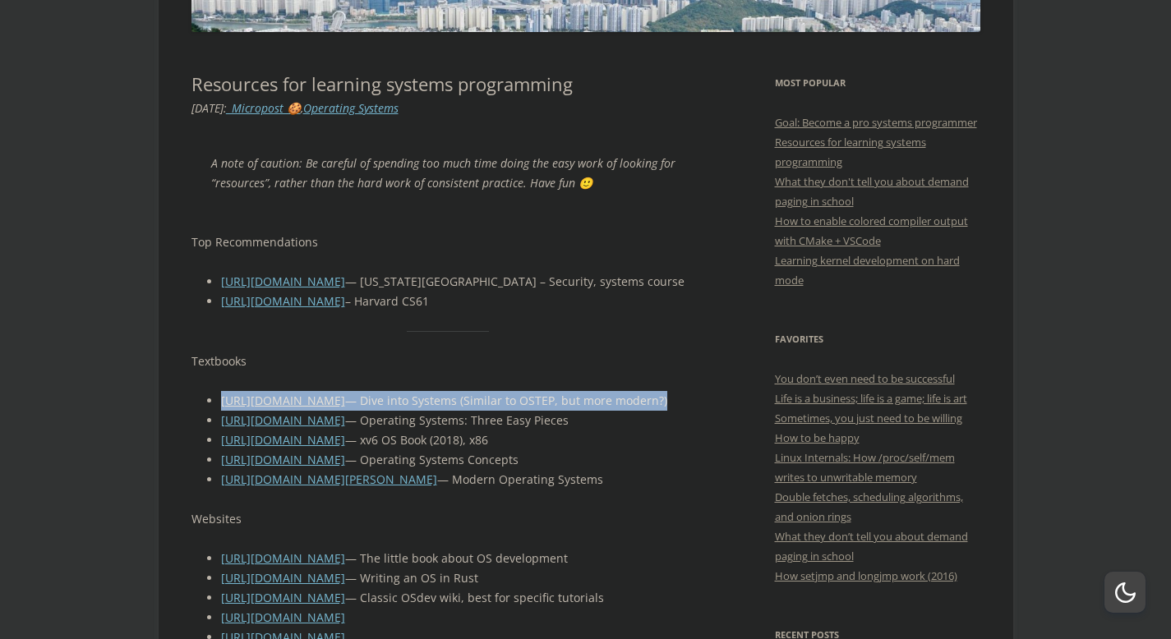
click at [481, 283] on li "[URL][DOMAIN_NAME] — [US_STATE][GEOGRAPHIC_DATA] – Security, systems course" at bounding box center [463, 282] width 484 height 20
